Goal: Transaction & Acquisition: Download file/media

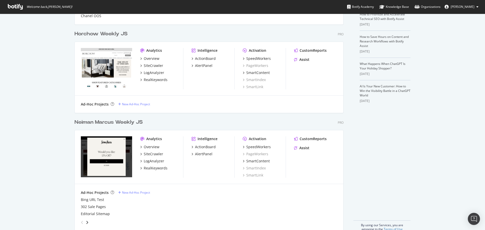
scroll to position [127, 0]
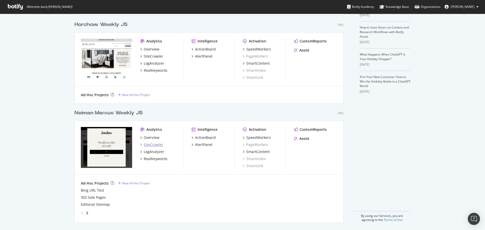
click at [155, 144] on div "SiteCrawler" at bounding box center [153, 144] width 19 height 5
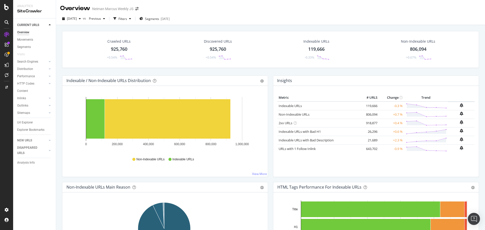
click at [113, 47] on div "925,760" at bounding box center [119, 49] width 16 height 7
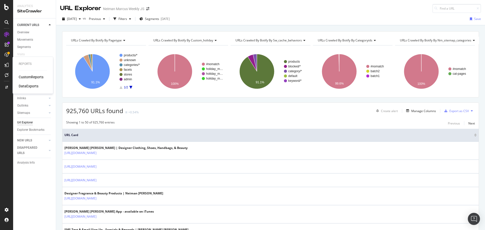
click at [32, 86] on div "DataExports" at bounding box center [29, 86] width 20 height 5
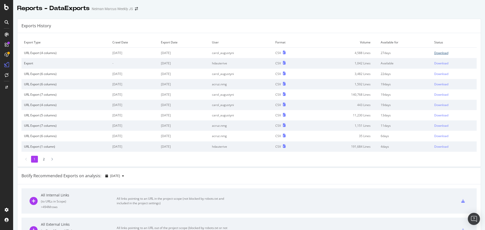
click at [434, 55] on div "Download" at bounding box center [441, 53] width 14 height 4
